Goal: Complete application form

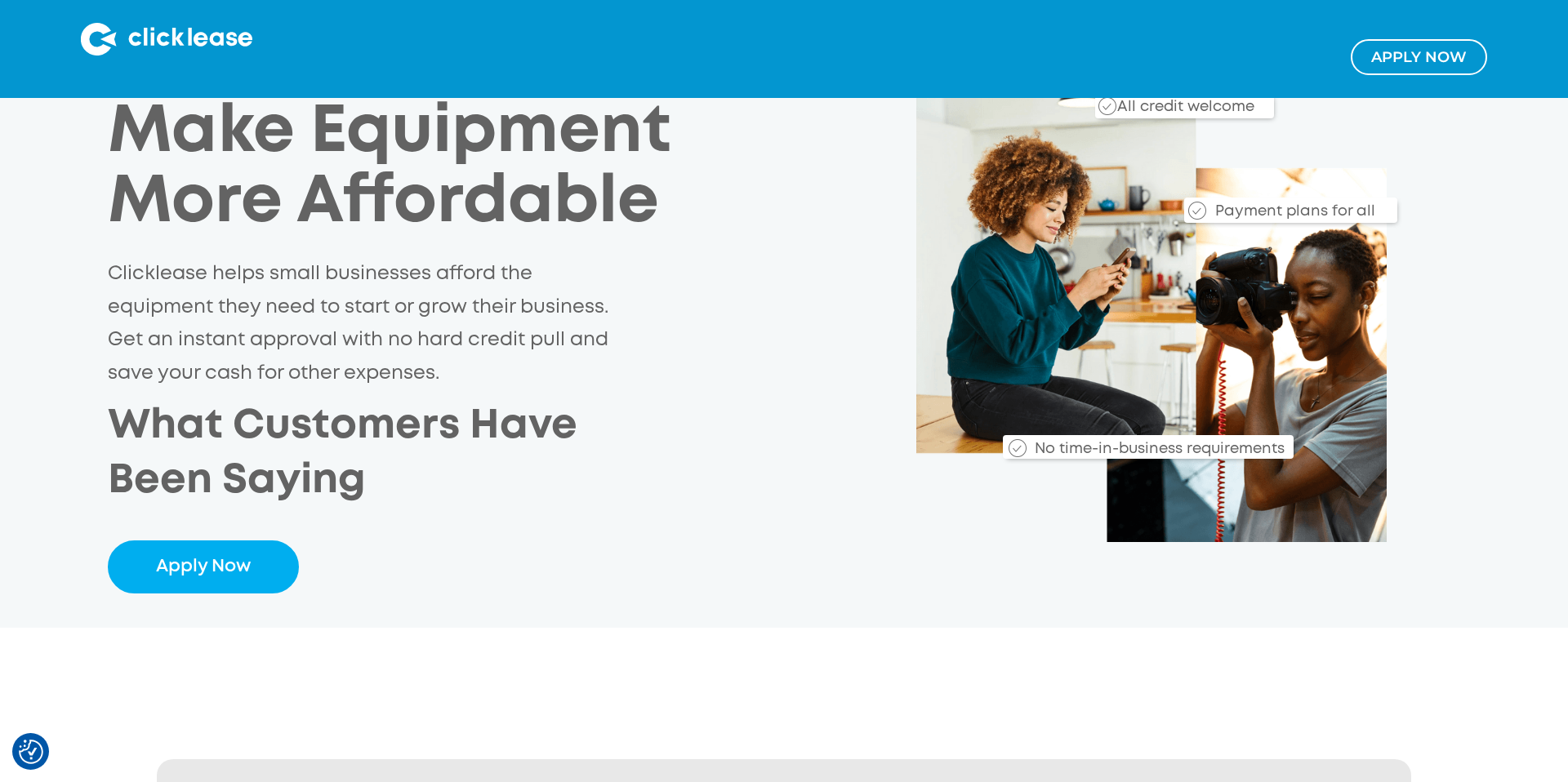
scroll to position [163, 0]
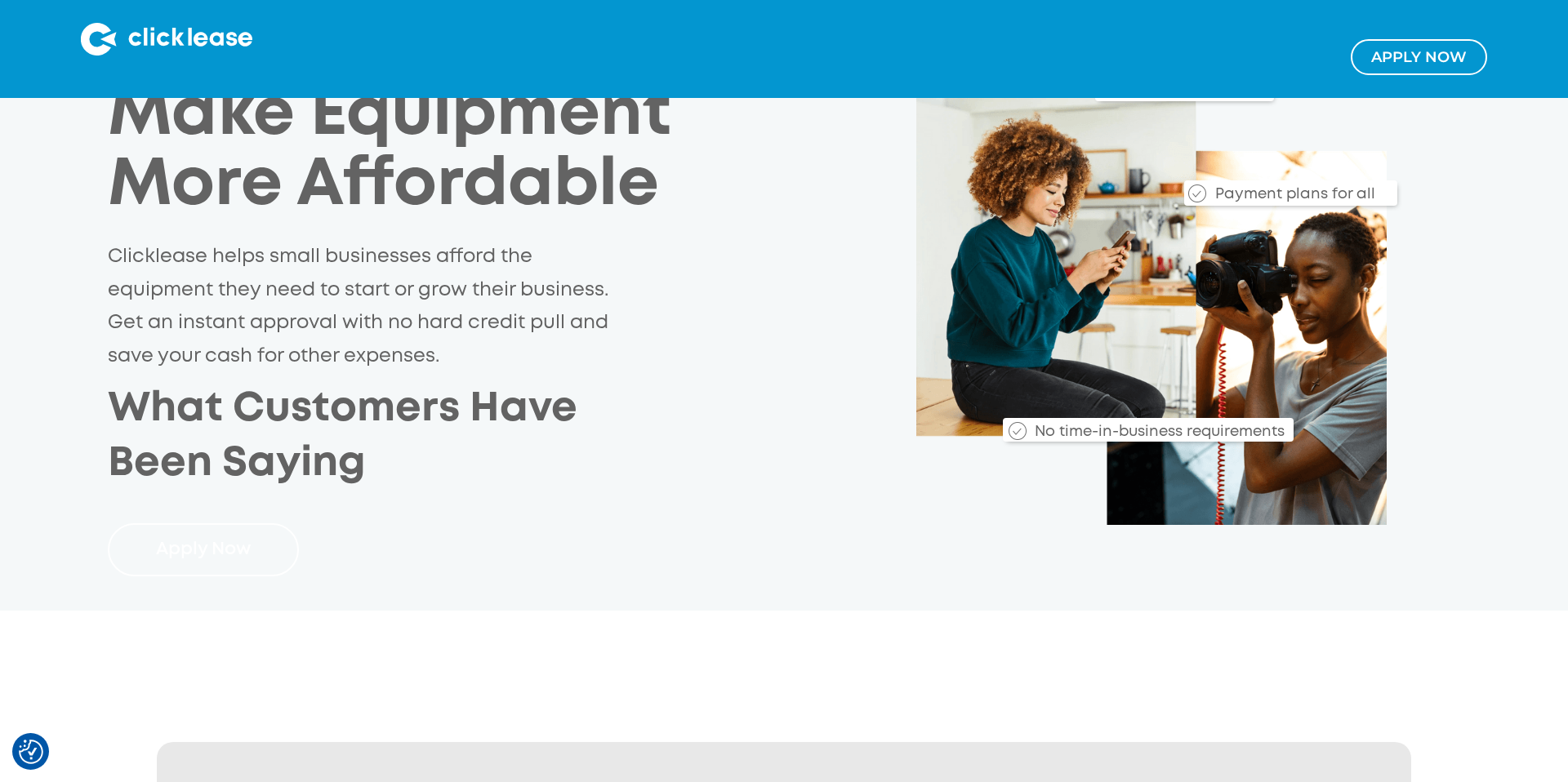
click at [180, 565] on link "Apply Now" at bounding box center [203, 549] width 191 height 53
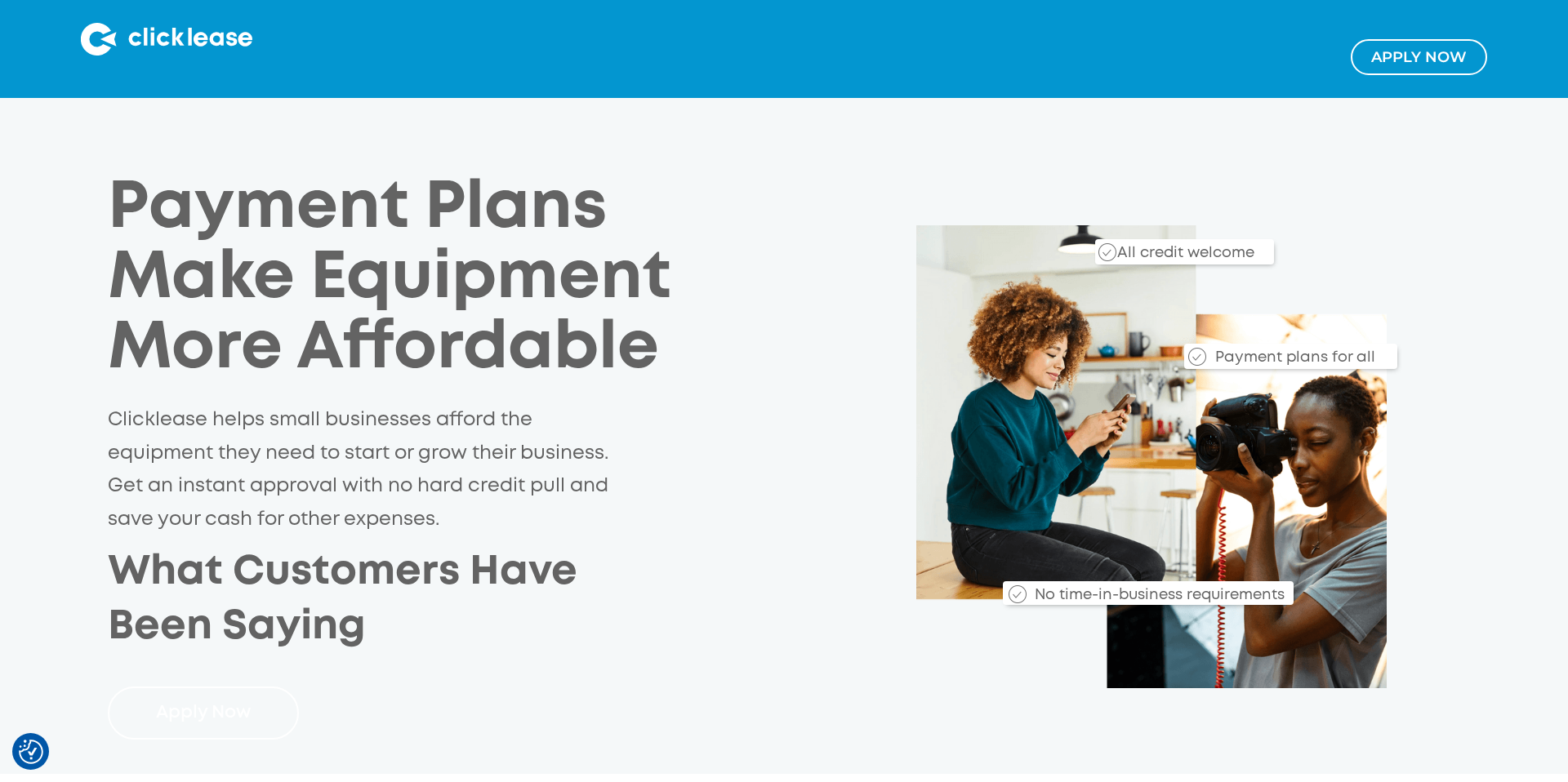
click at [198, 700] on link "Apply Now" at bounding box center [203, 712] width 191 height 53
click at [254, 715] on link "Apply Now" at bounding box center [203, 712] width 191 height 53
